Goal: Task Accomplishment & Management: Complete application form

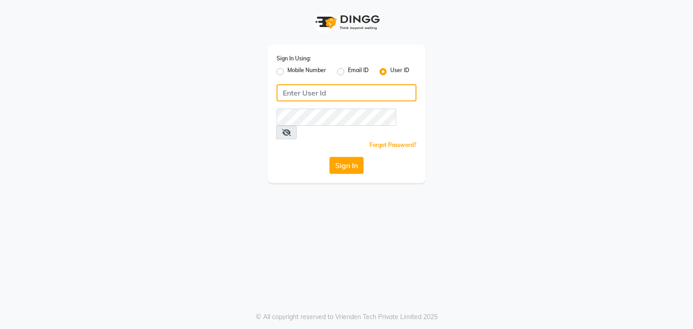
click at [296, 94] on input "Username" at bounding box center [346, 92] width 140 height 17
type input "PH"
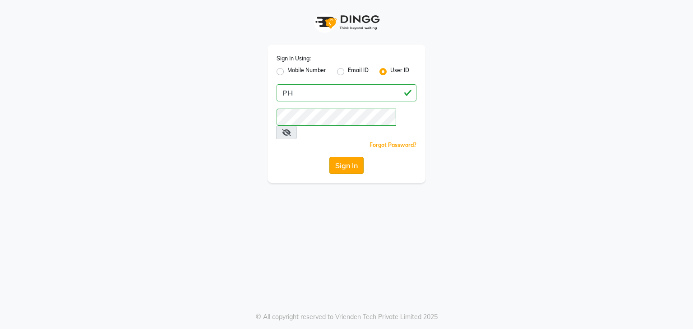
click at [350, 157] on button "Sign In" at bounding box center [346, 165] width 34 height 17
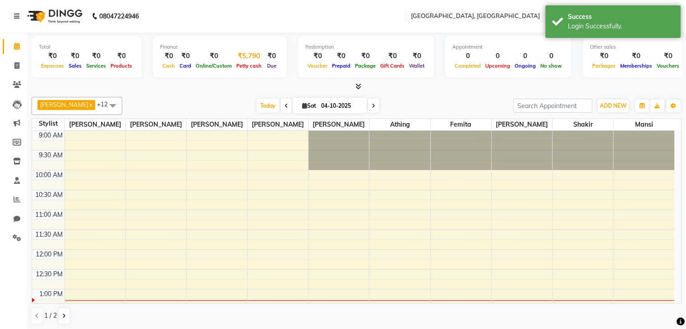
click at [239, 59] on div "₹5,790" at bounding box center [249, 56] width 30 height 10
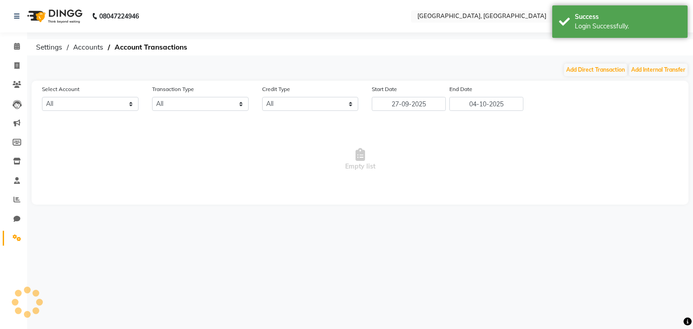
select select "5717"
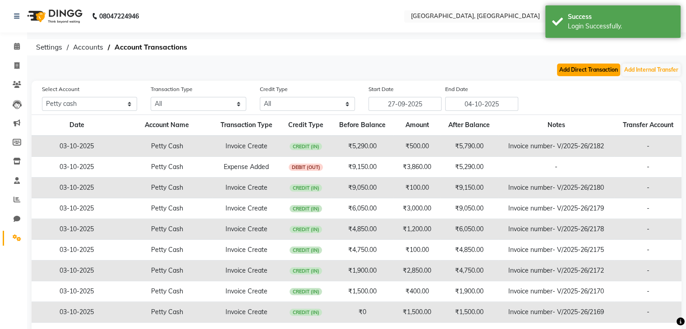
click at [557, 68] on button "Add Direct Transaction" at bounding box center [588, 70] width 63 height 13
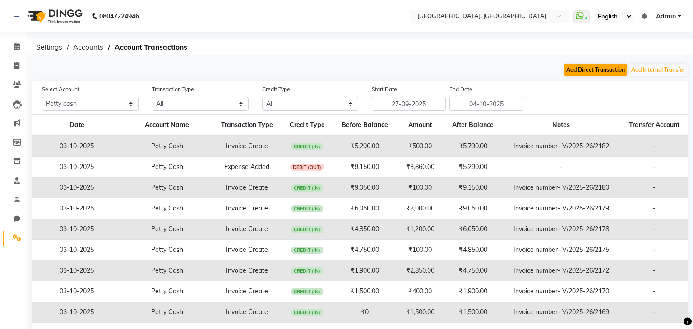
select select "direct"
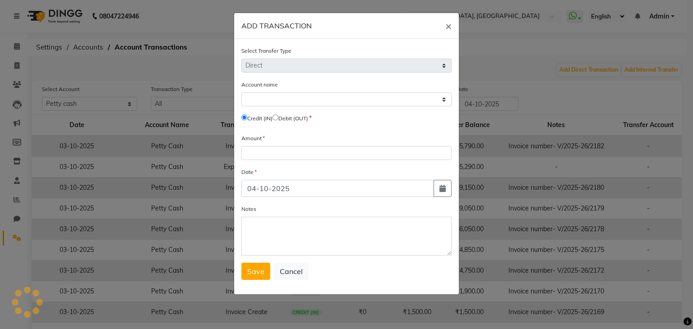
select select "5717"
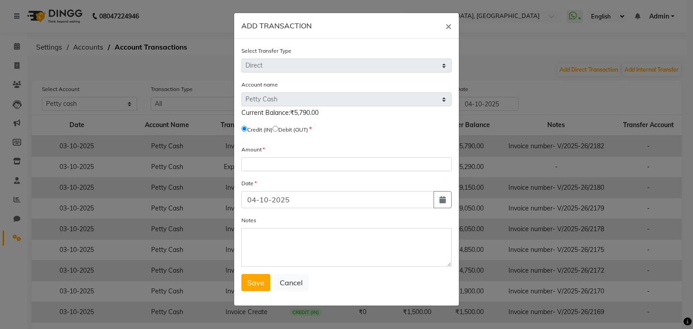
click at [278, 131] on input "radio" at bounding box center [275, 129] width 6 height 6
radio input "true"
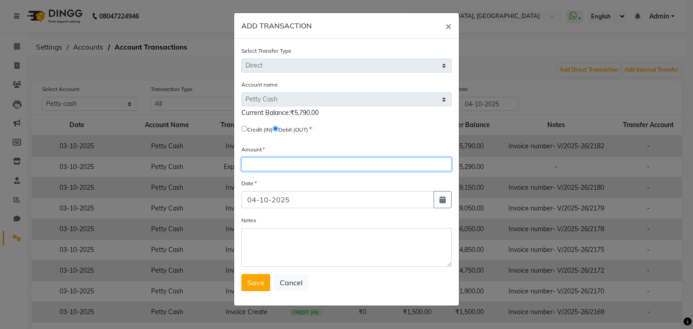
click at [274, 170] on input "number" at bounding box center [346, 164] width 210 height 14
type input "5790"
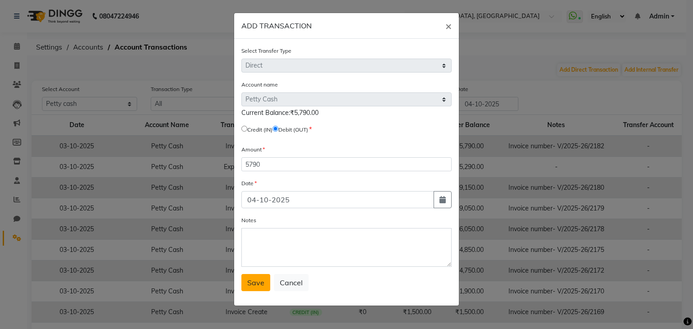
click at [246, 289] on button "Save" at bounding box center [255, 282] width 29 height 17
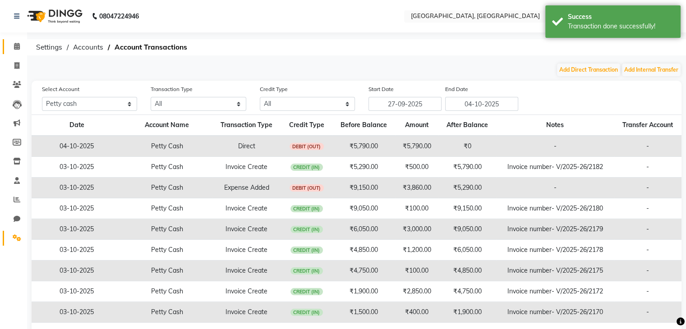
click at [10, 53] on link "Calendar" at bounding box center [14, 46] width 22 height 15
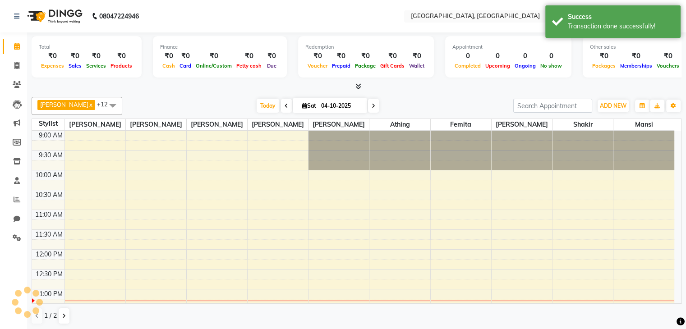
scroll to position [158, 0]
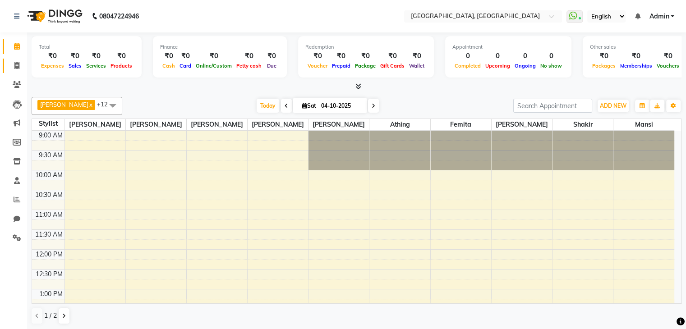
scroll to position [158, 0]
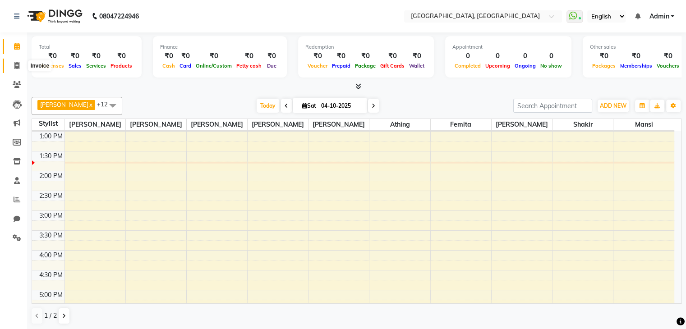
click at [12, 68] on span at bounding box center [17, 66] width 16 height 10
select select "service"
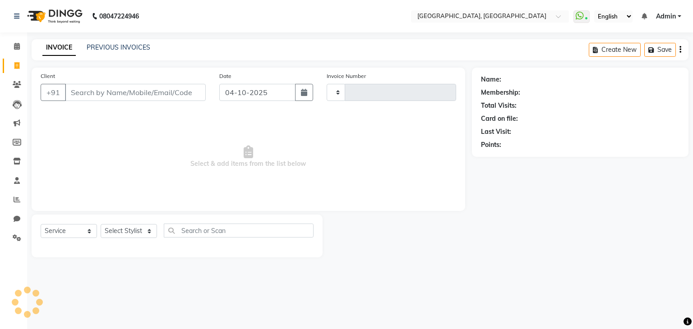
type input "2183"
select select "6682"
type input "9867868523"
click at [194, 88] on span "Add Client" at bounding box center [183, 92] width 36 height 9
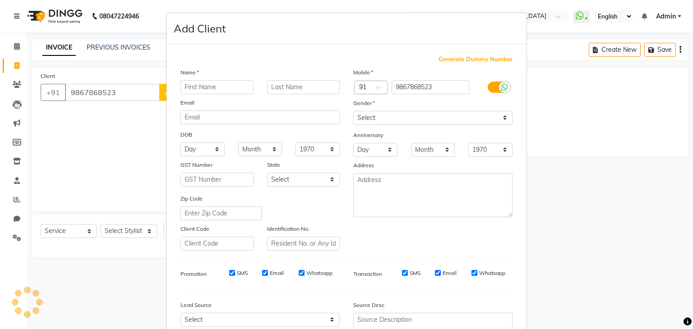
type input "p"
type input "Parvin"
click at [299, 89] on input "text" at bounding box center [303, 87] width 73 height 14
type input "WW"
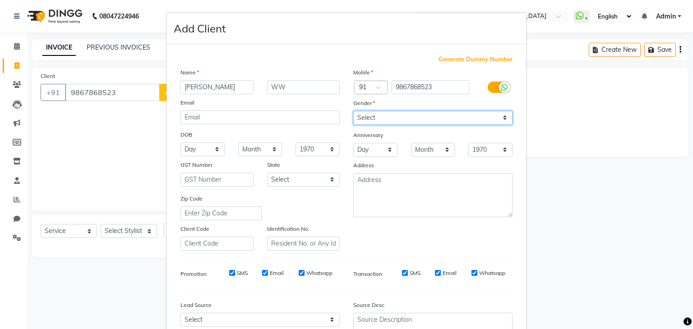
click at [416, 124] on select "Select Male Female Other Prefer Not To Say" at bounding box center [432, 118] width 159 height 14
select select "female"
click at [353, 111] on select "Select Male Female Other Prefer Not To Say" at bounding box center [432, 118] width 159 height 14
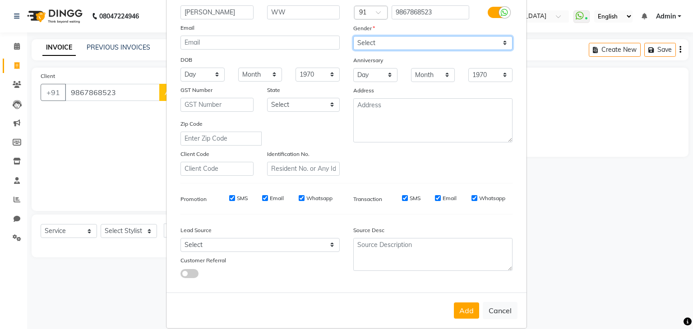
scroll to position [92, 0]
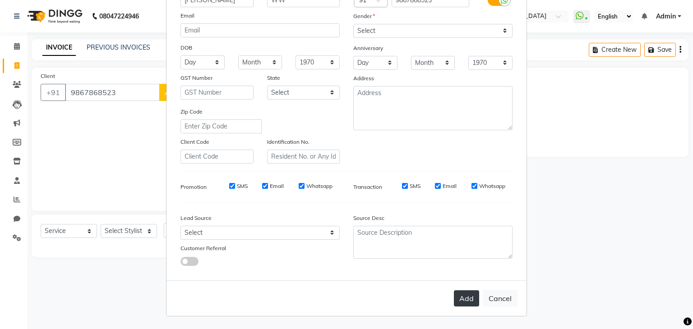
click at [458, 290] on button "Add" at bounding box center [466, 298] width 25 height 16
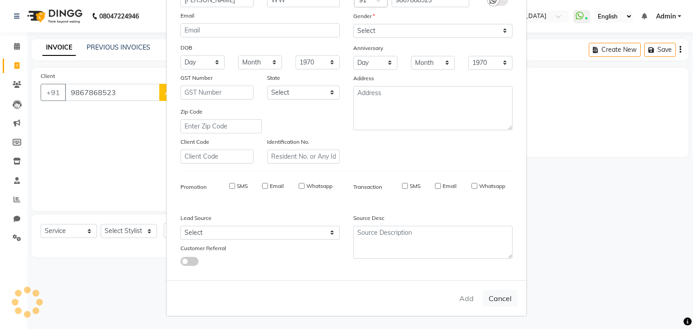
select select
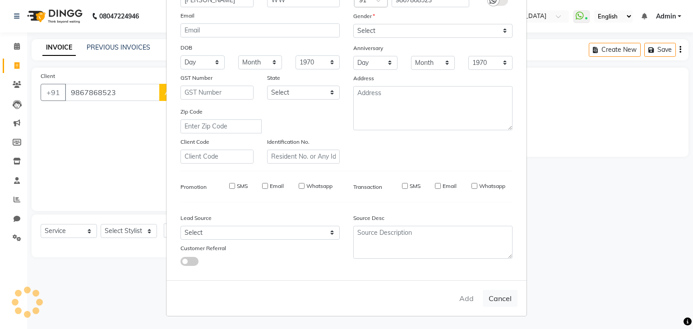
select select
checkbox input "false"
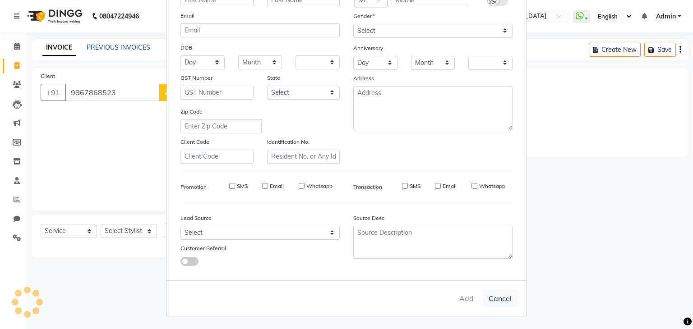
checkbox input "false"
